Goal: Transaction & Acquisition: Purchase product/service

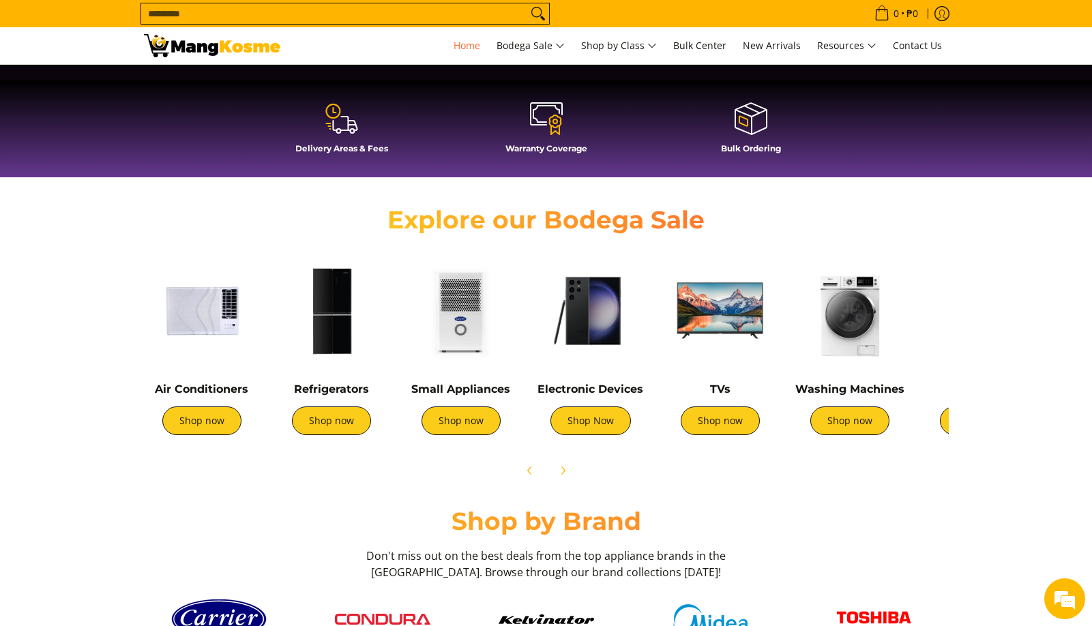
scroll to position [0, 1084]
click at [348, 136] on span at bounding box center [341, 118] width 191 height 35
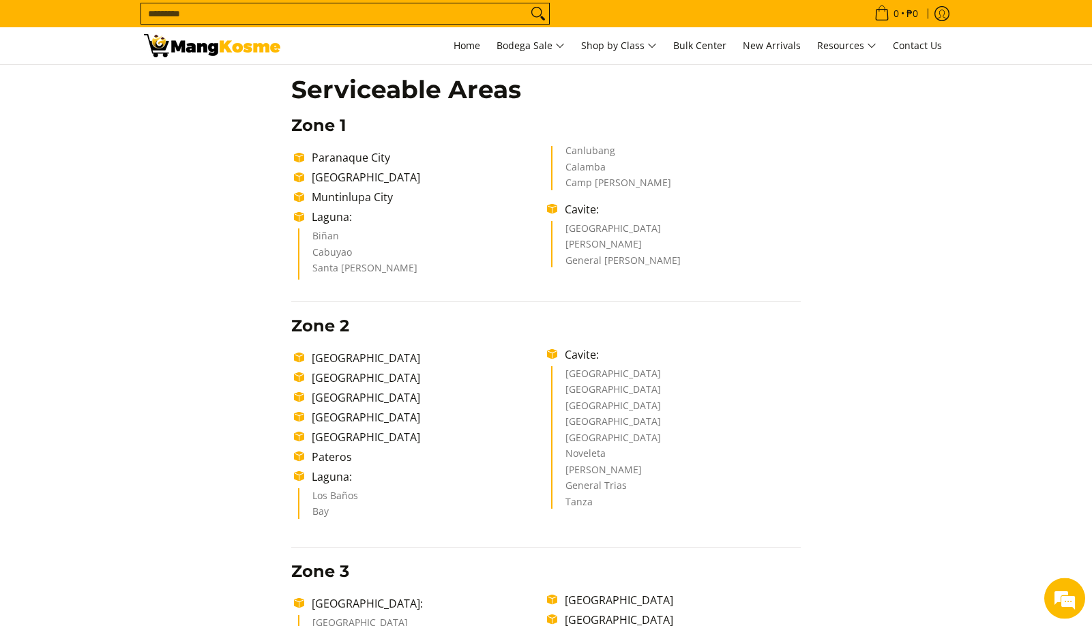
scroll to position [209, 0]
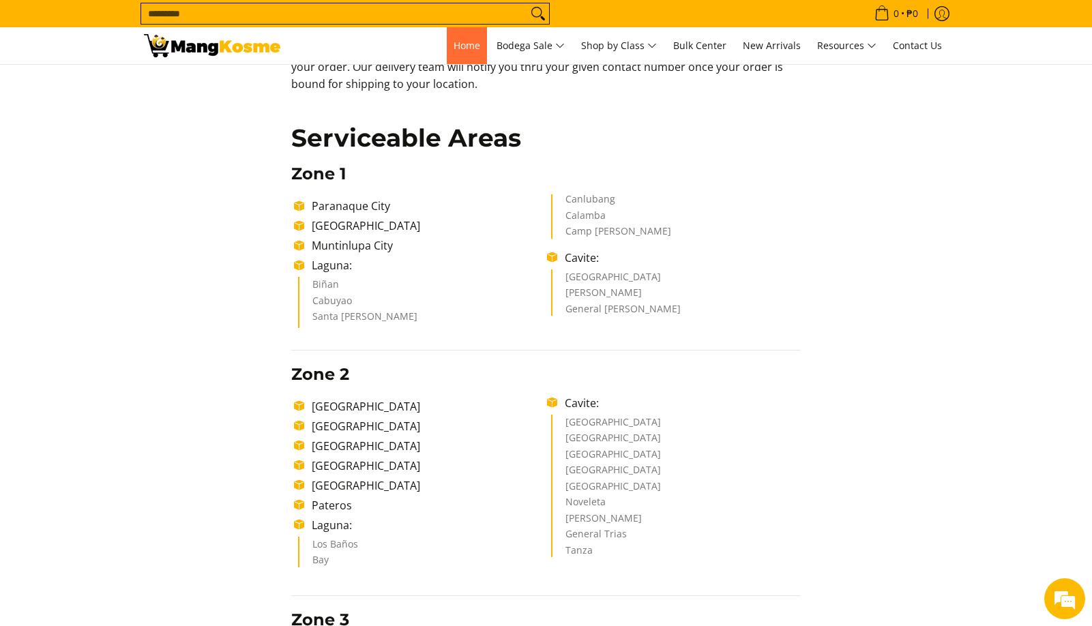
click at [473, 46] on span "Home" at bounding box center [466, 45] width 27 height 13
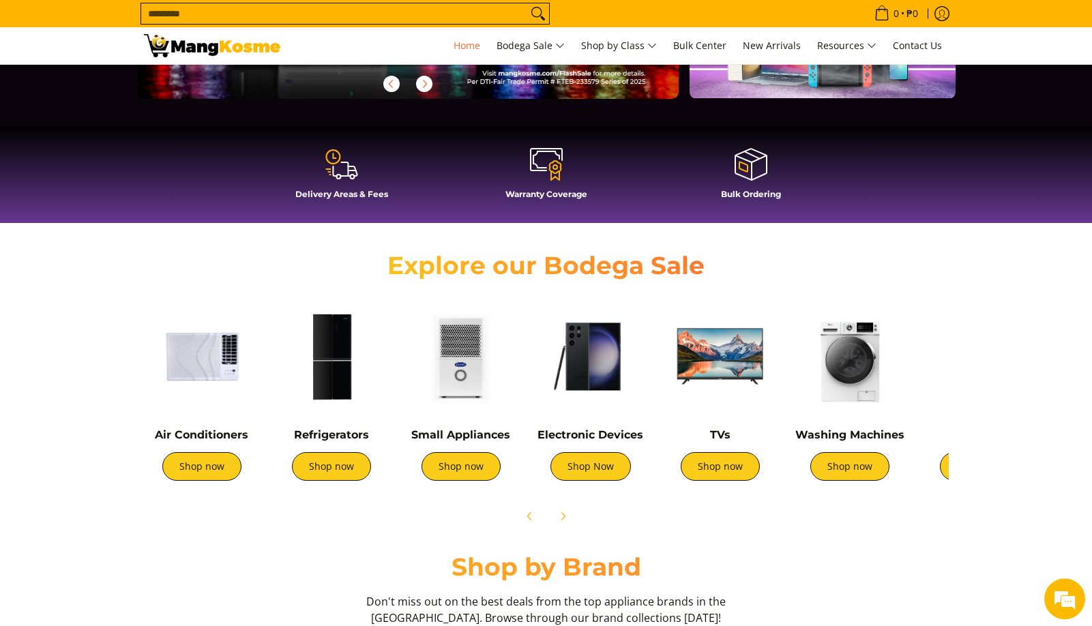
scroll to position [417, 0]
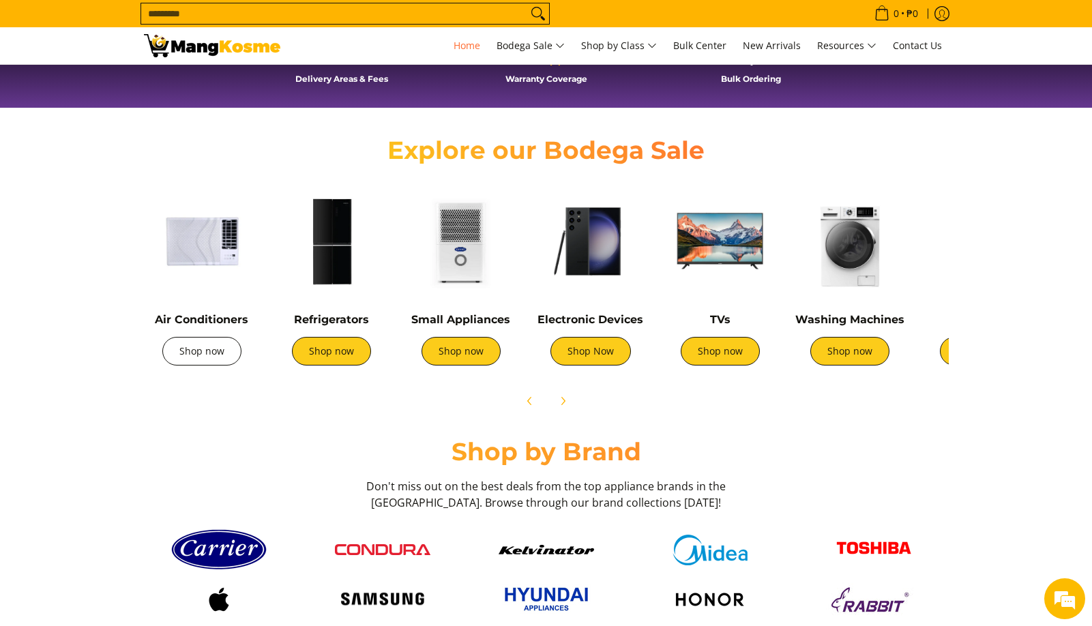
click at [220, 343] on link "Shop now" at bounding box center [201, 351] width 79 height 29
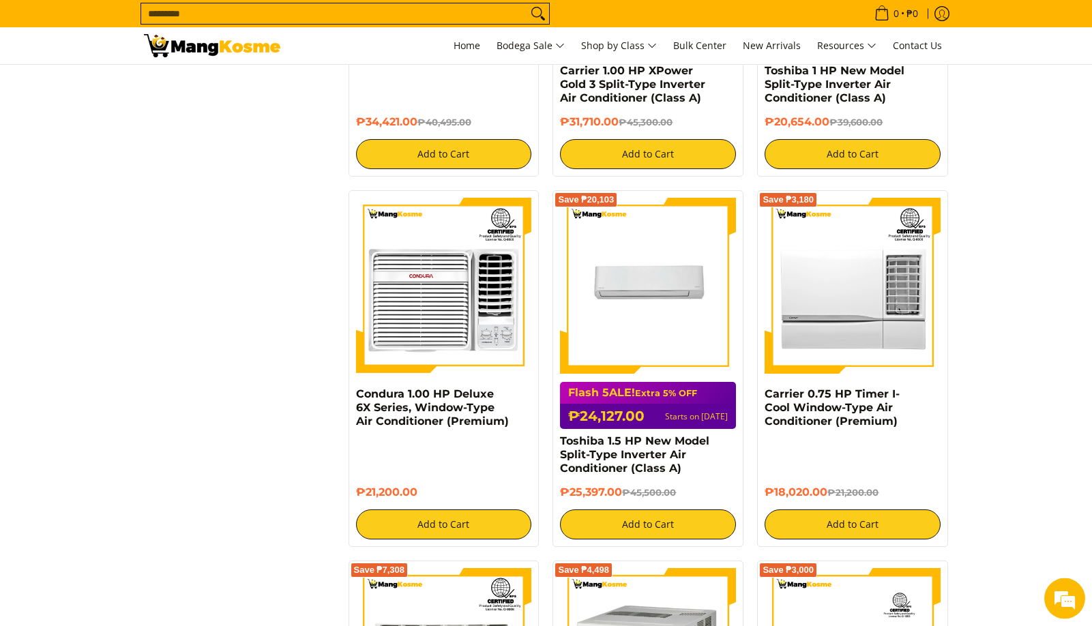
scroll to position [1530, 0]
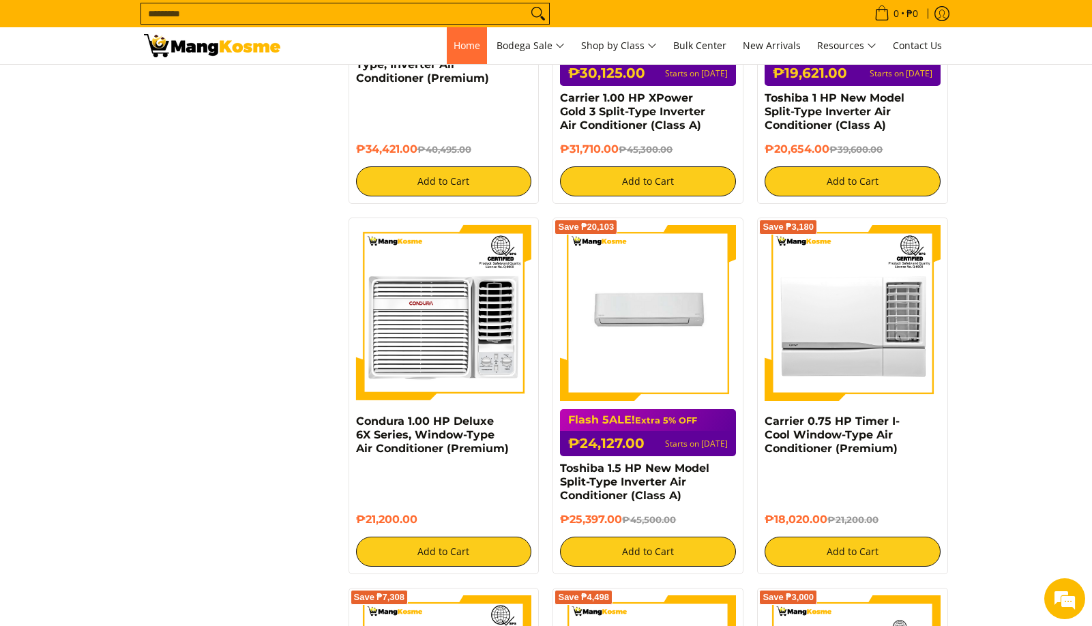
click at [458, 51] on span "Home" at bounding box center [466, 45] width 27 height 13
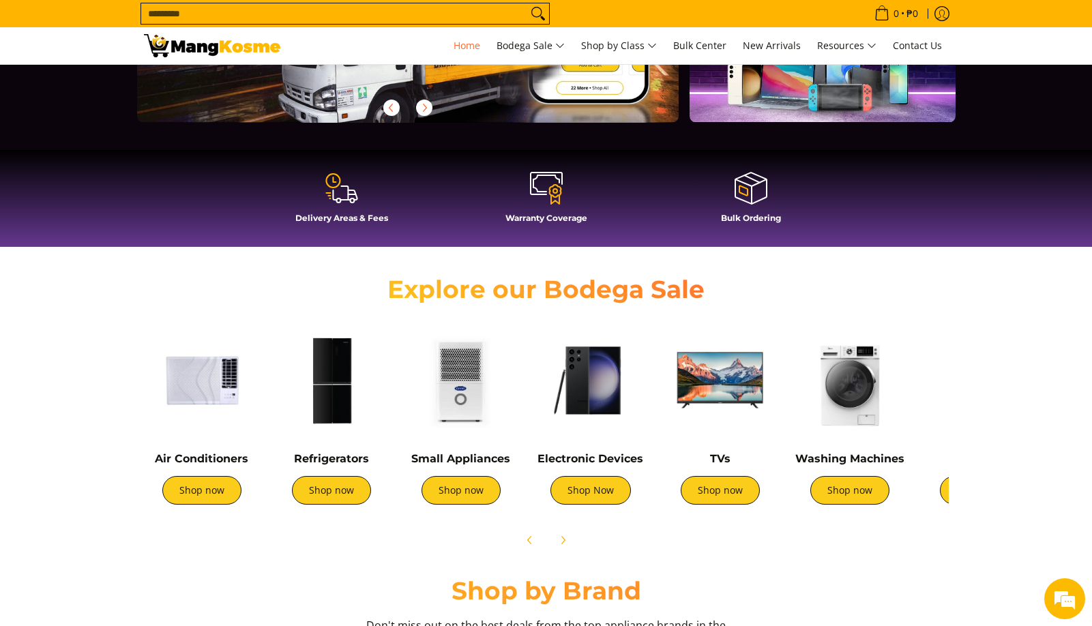
scroll to position [556, 0]
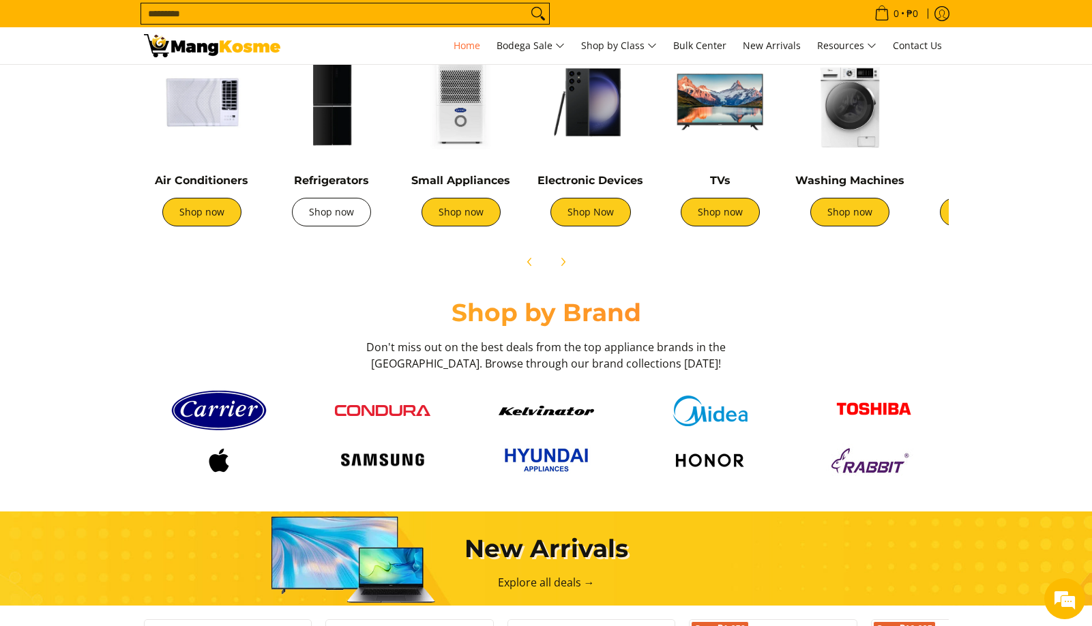
click at [315, 221] on link "Shop now" at bounding box center [331, 212] width 79 height 29
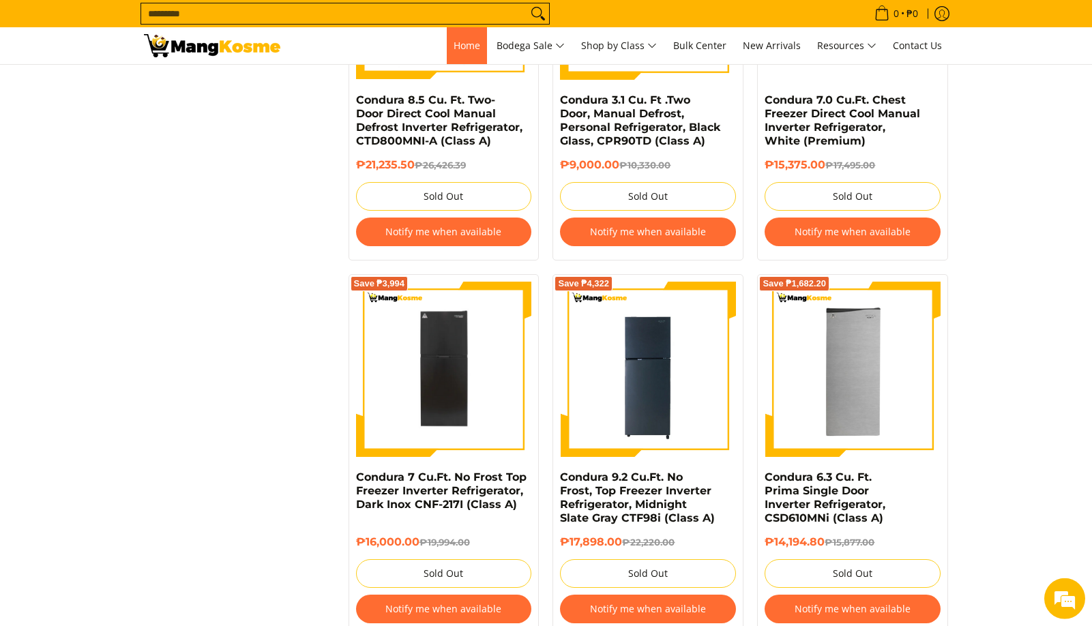
scroll to position [1878, 0]
